Goal: Task Accomplishment & Management: Manage account settings

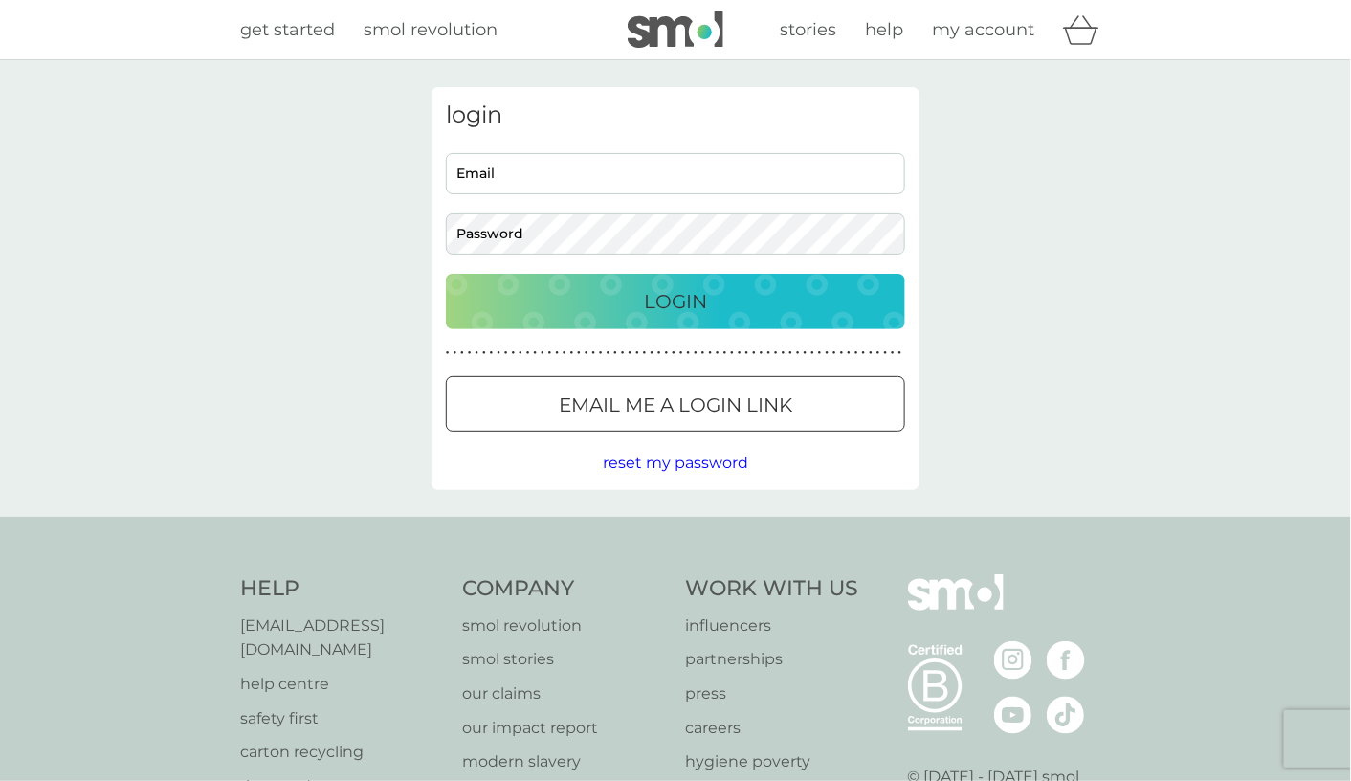
click at [569, 160] on input "Email" at bounding box center [675, 173] width 459 height 41
click at [556, 313] on div "Login" at bounding box center [675, 301] width 421 height 31
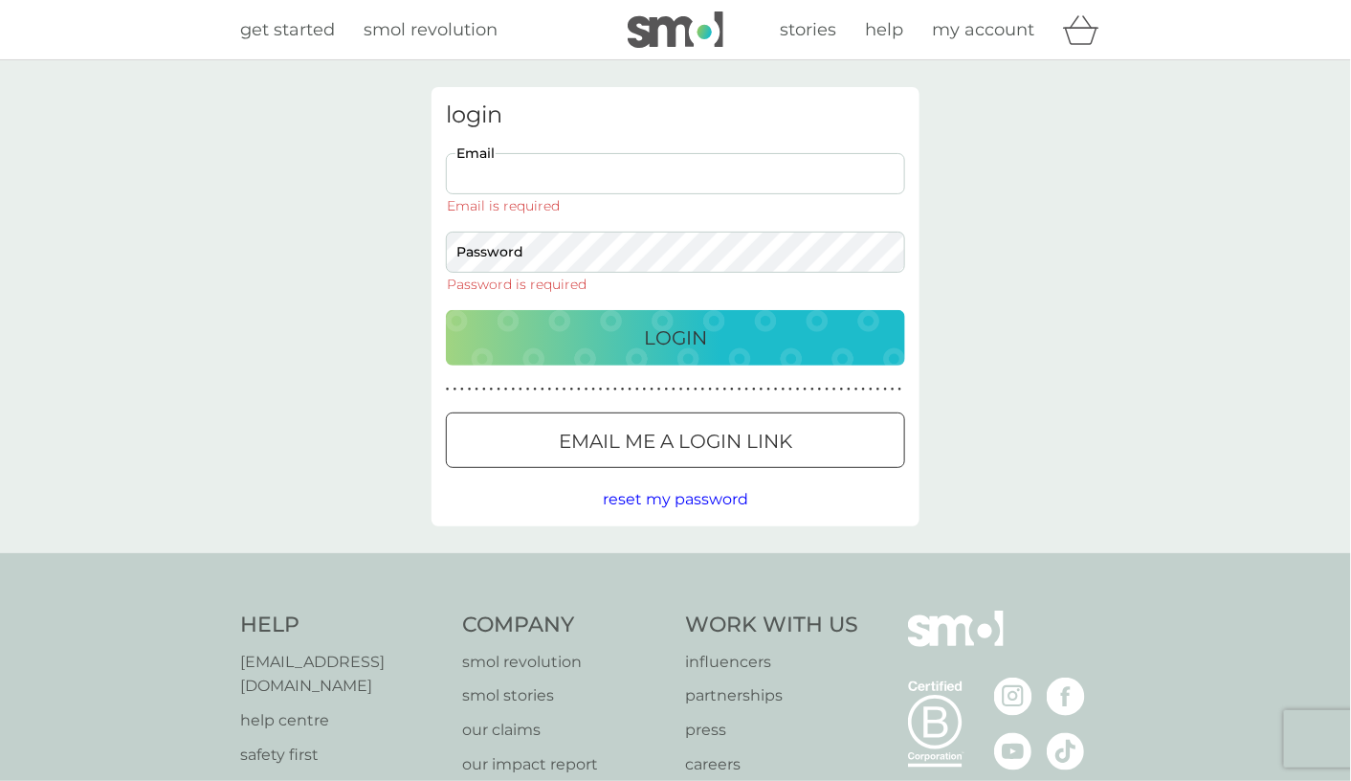
drag, startPoint x: 576, startPoint y: 177, endPoint x: 582, endPoint y: 186, distance: 10.4
click at [576, 177] on input "Email" at bounding box center [675, 173] width 459 height 41
type input "[EMAIL_ADDRESS][DOMAIN_NAME]"
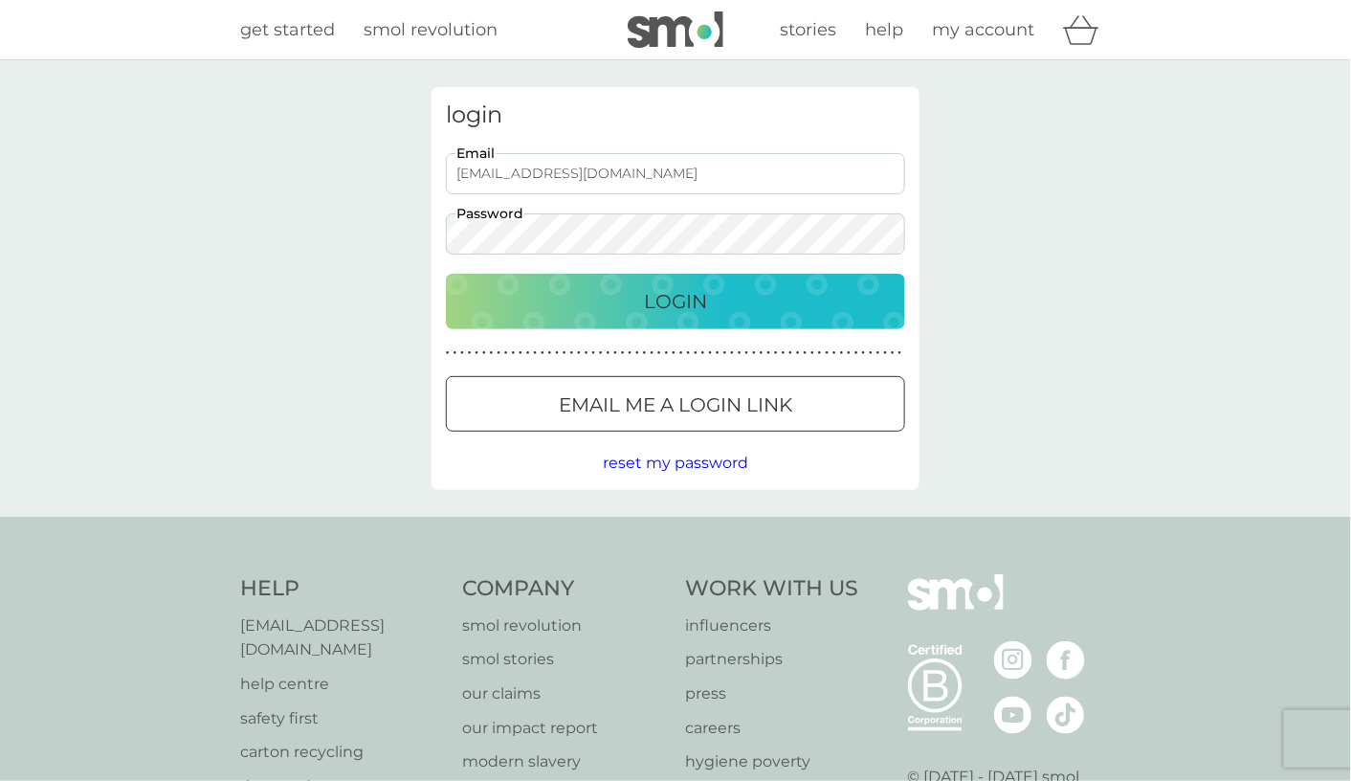
click at [597, 300] on div "Login" at bounding box center [675, 301] width 421 height 31
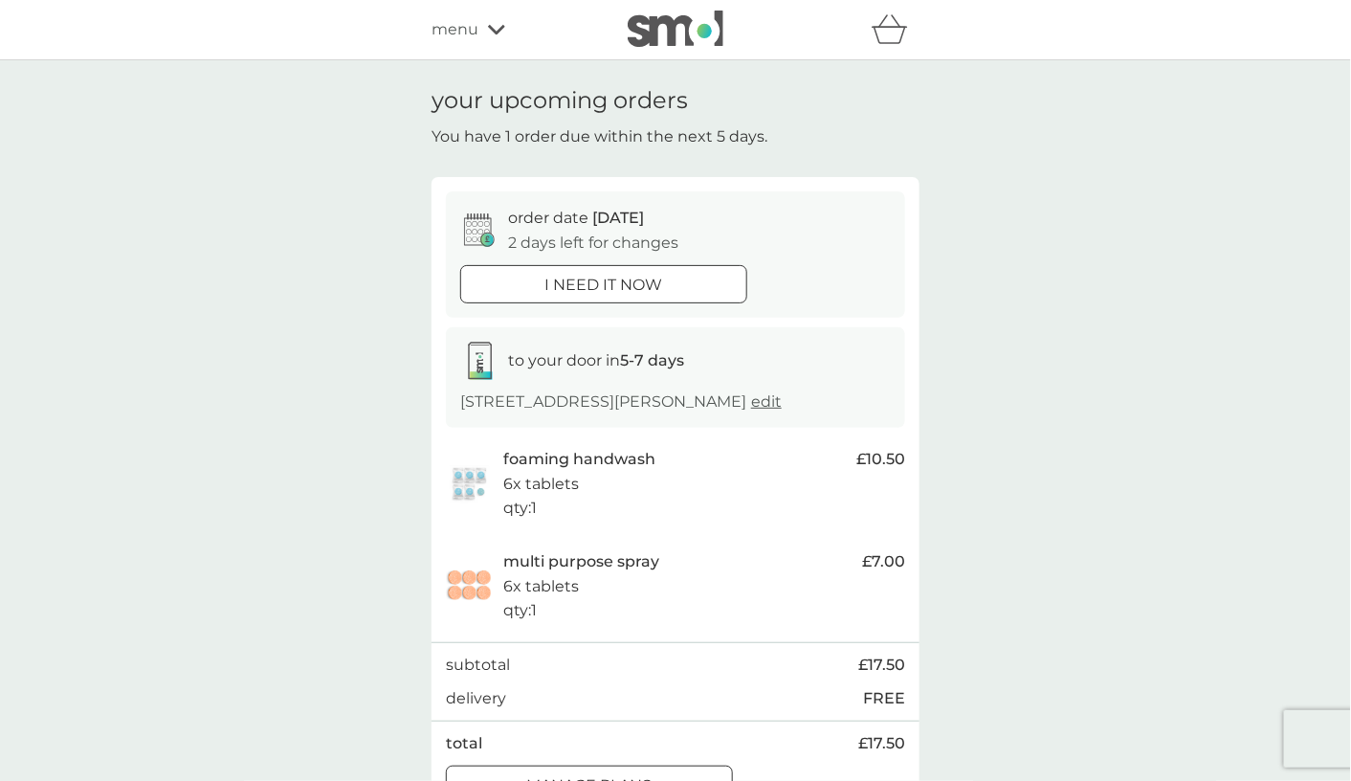
click at [334, 322] on div "your upcoming orders You have 1 order due within the next 5 days. order date 11…" at bounding box center [675, 452] width 1351 height 785
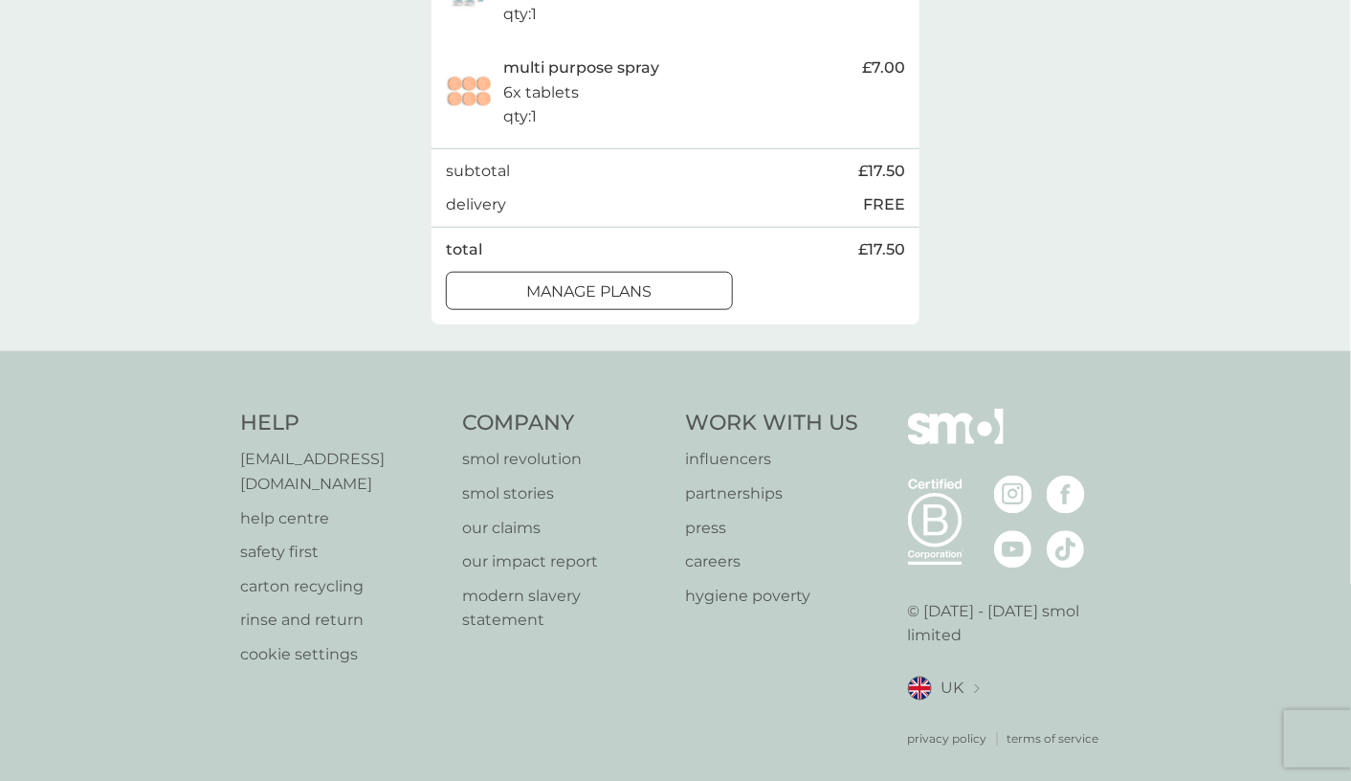
click at [619, 291] on div at bounding box center [589, 291] width 69 height 20
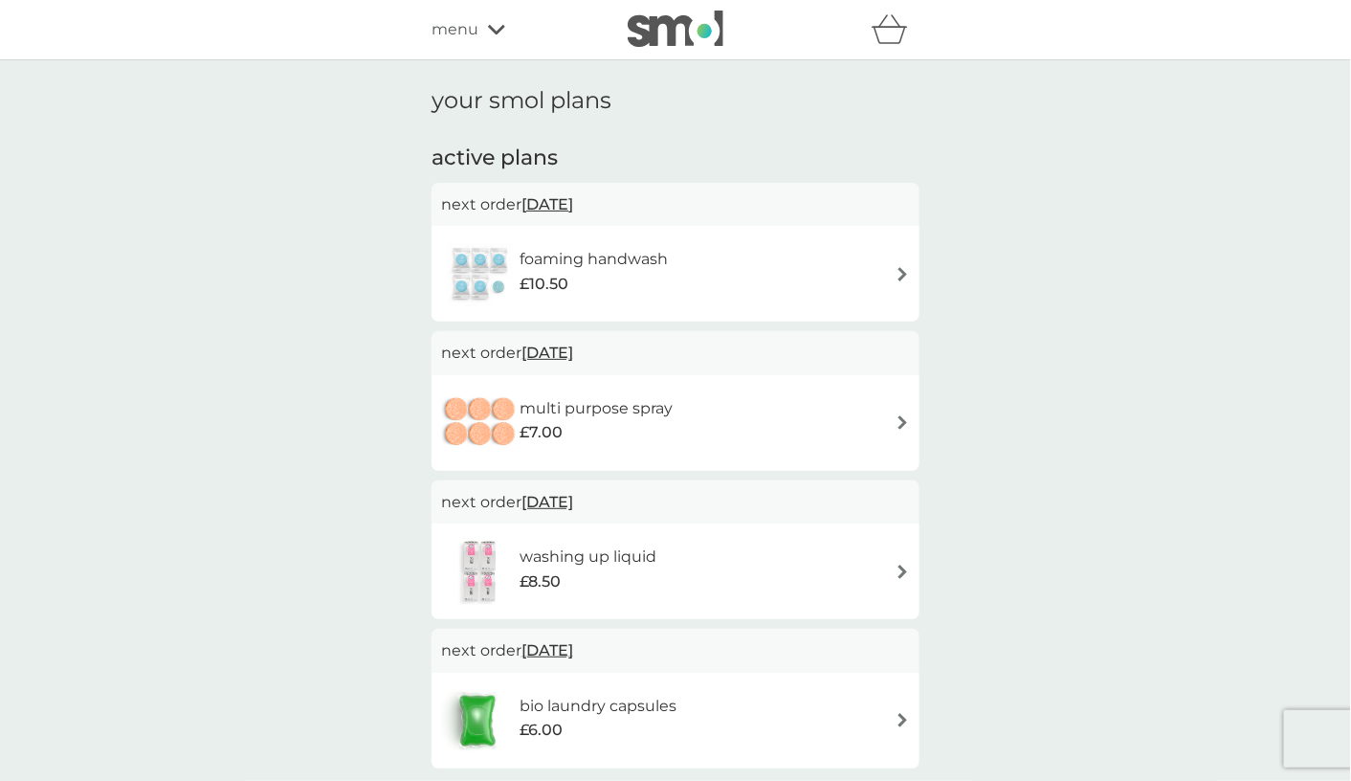
click at [331, 391] on div "your smol plans active plans next order 11 Oct 2025 foaming handwash £10.50 nex…" at bounding box center [675, 437] width 1351 height 754
click at [769, 271] on div "foaming handwash £10.50" at bounding box center [675, 273] width 469 height 67
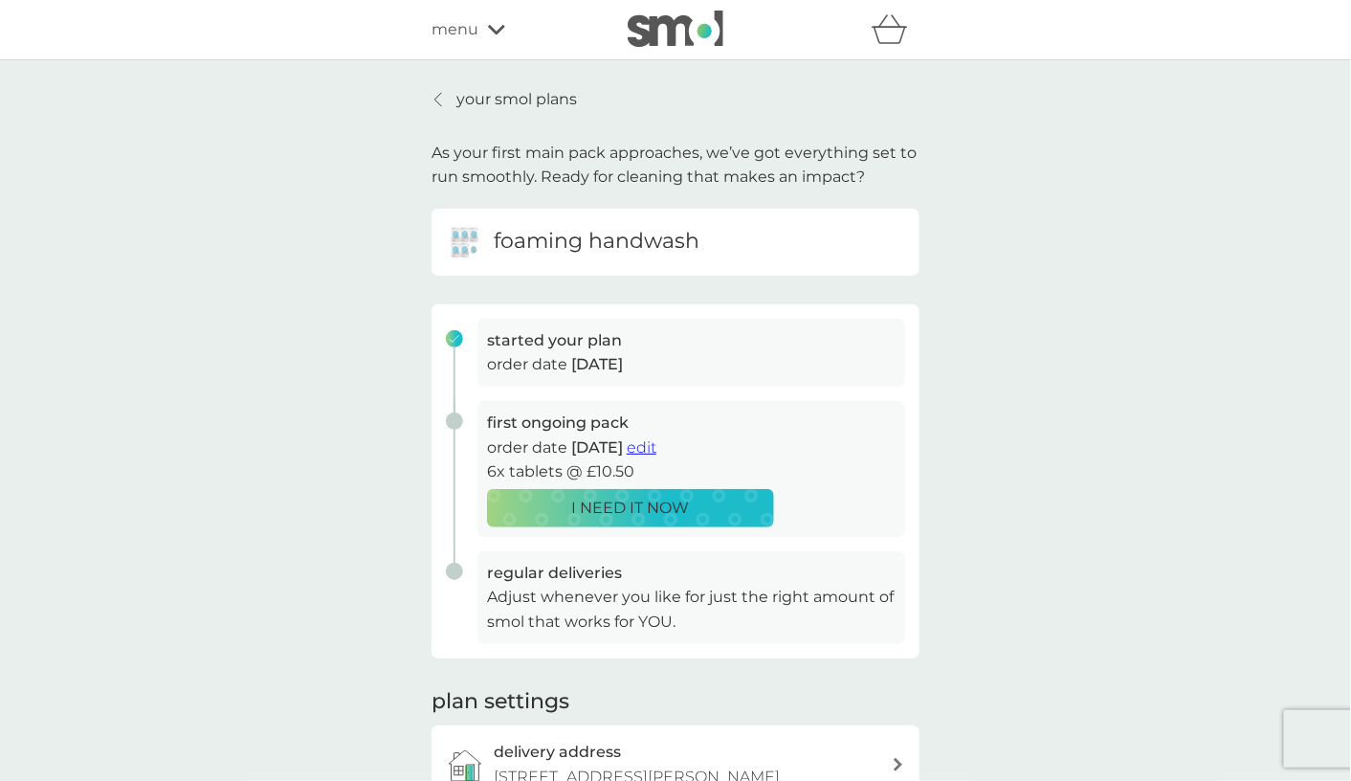
click at [298, 397] on div "your smol plans As your first main pack approaches, we’ve got everything set to…" at bounding box center [675, 510] width 1351 height 900
